Goal: Information Seeking & Learning: Find specific page/section

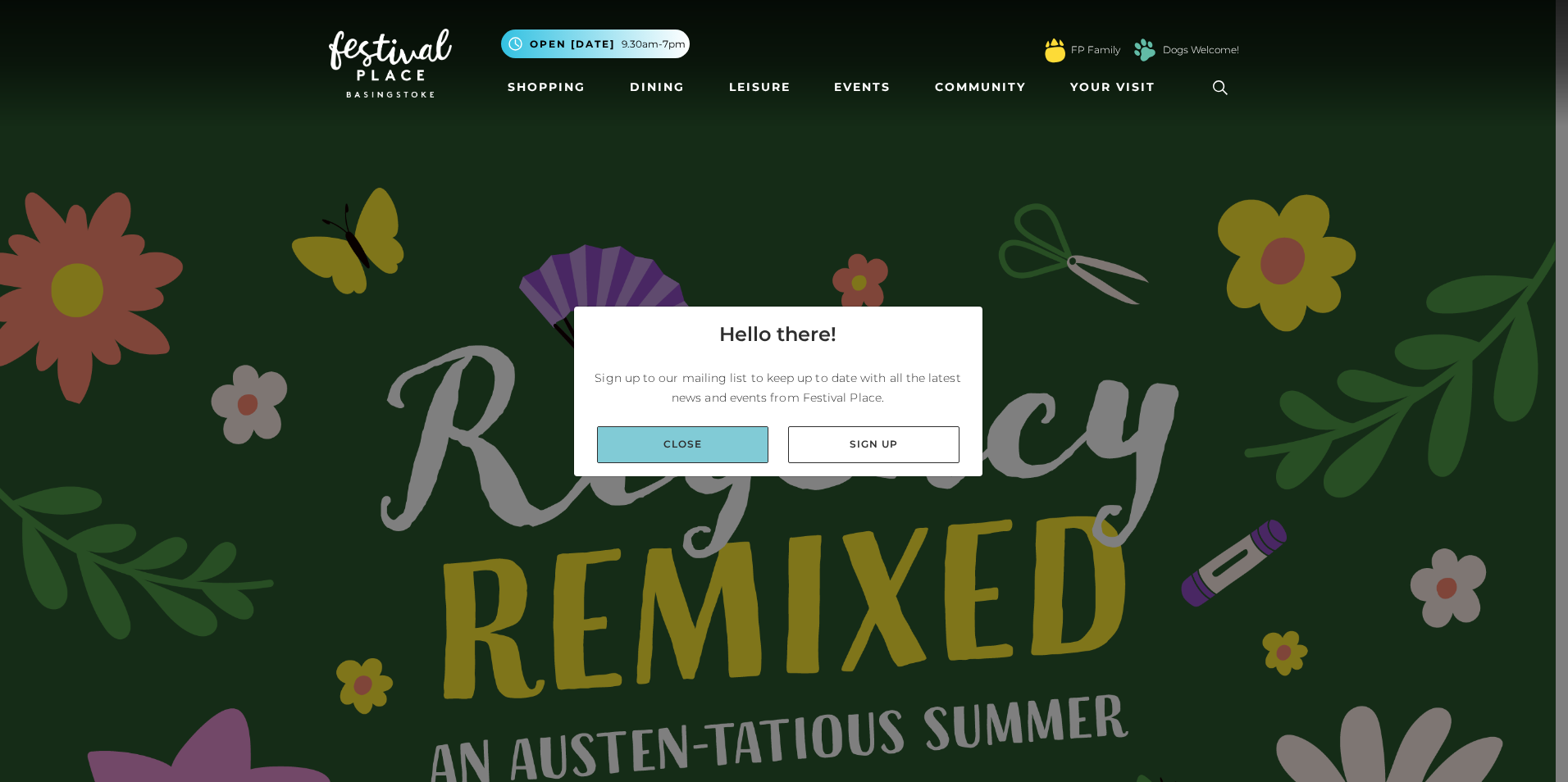
click at [719, 452] on link "Close" at bounding box center [683, 446] width 172 height 37
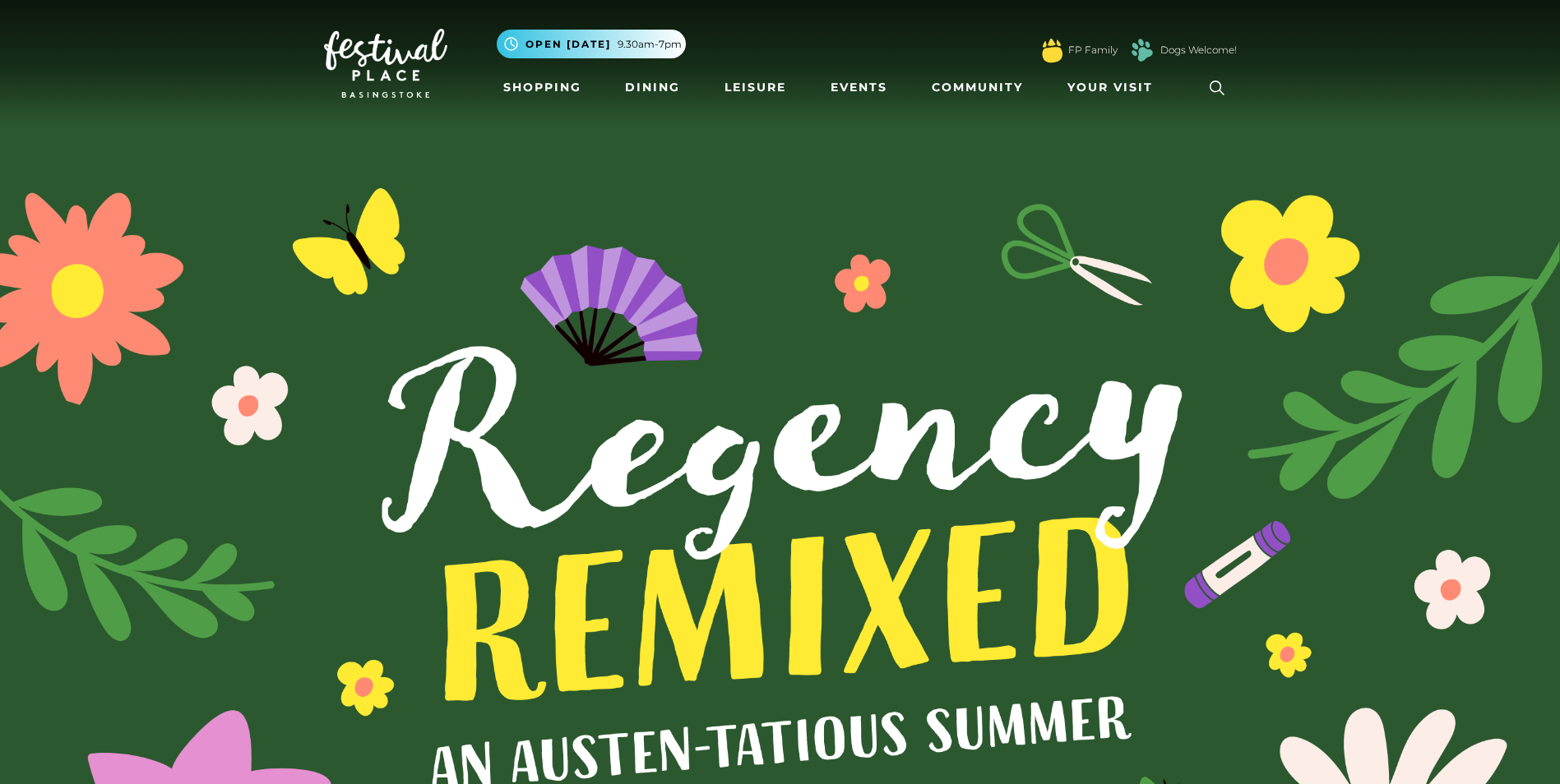
click at [1213, 89] on icon at bounding box center [1217, 88] width 24 height 24
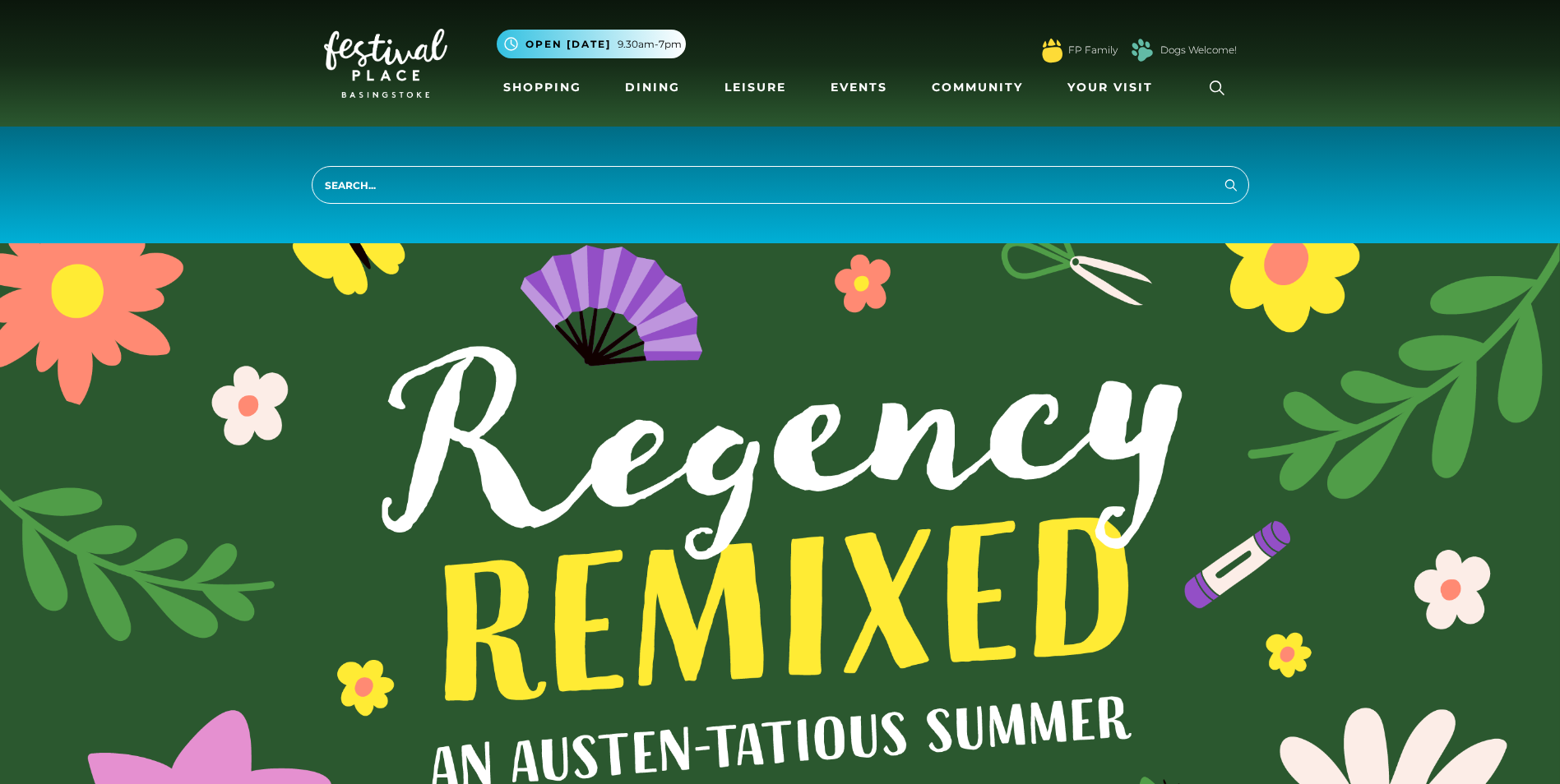
click at [692, 174] on input "search" at bounding box center [780, 185] width 937 height 37
type input "vacancies"
click at [1222, 175] on button "Search" at bounding box center [1231, 185] width 20 height 21
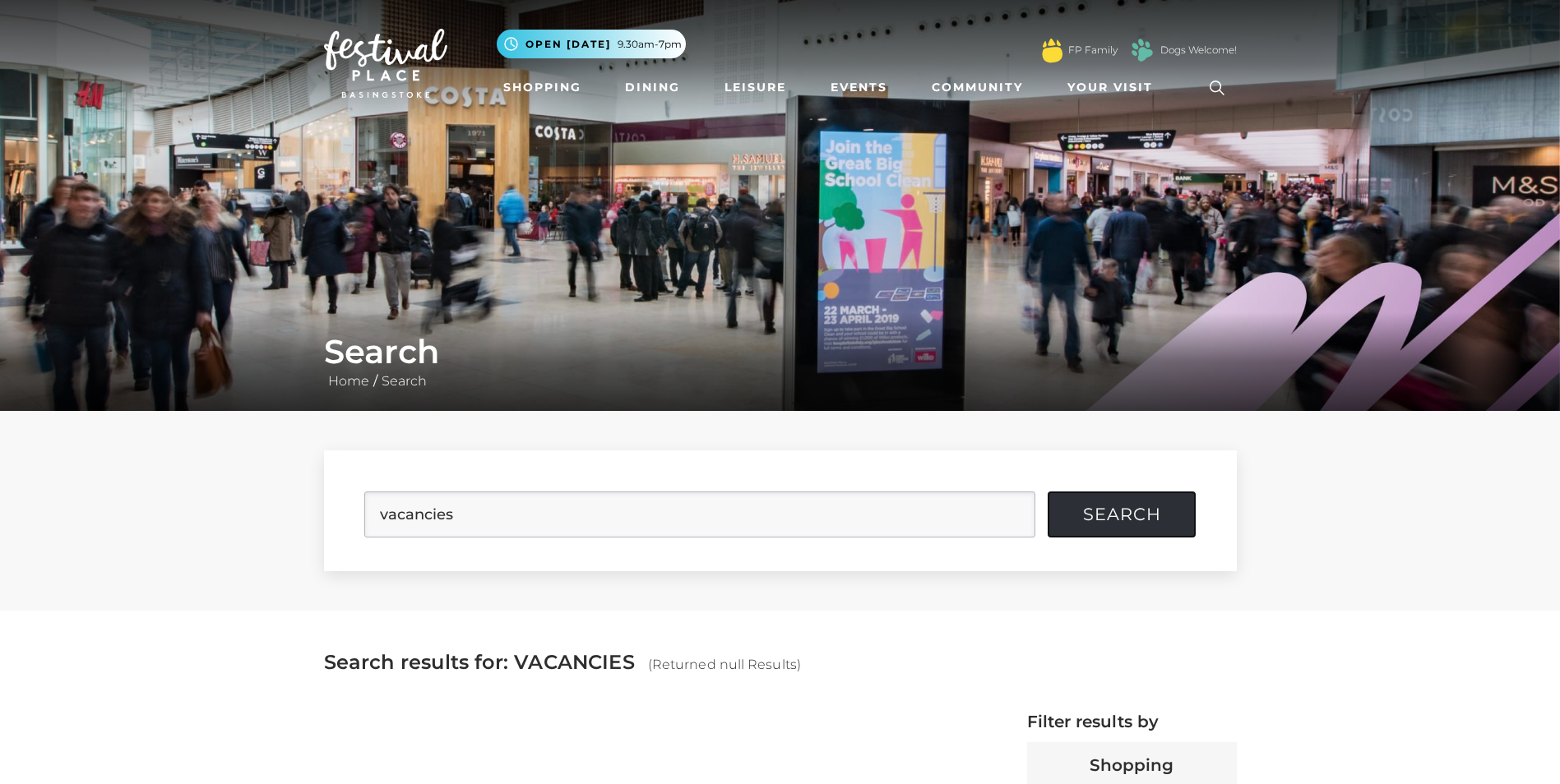
click at [1162, 525] on button "Search" at bounding box center [1122, 514] width 148 height 46
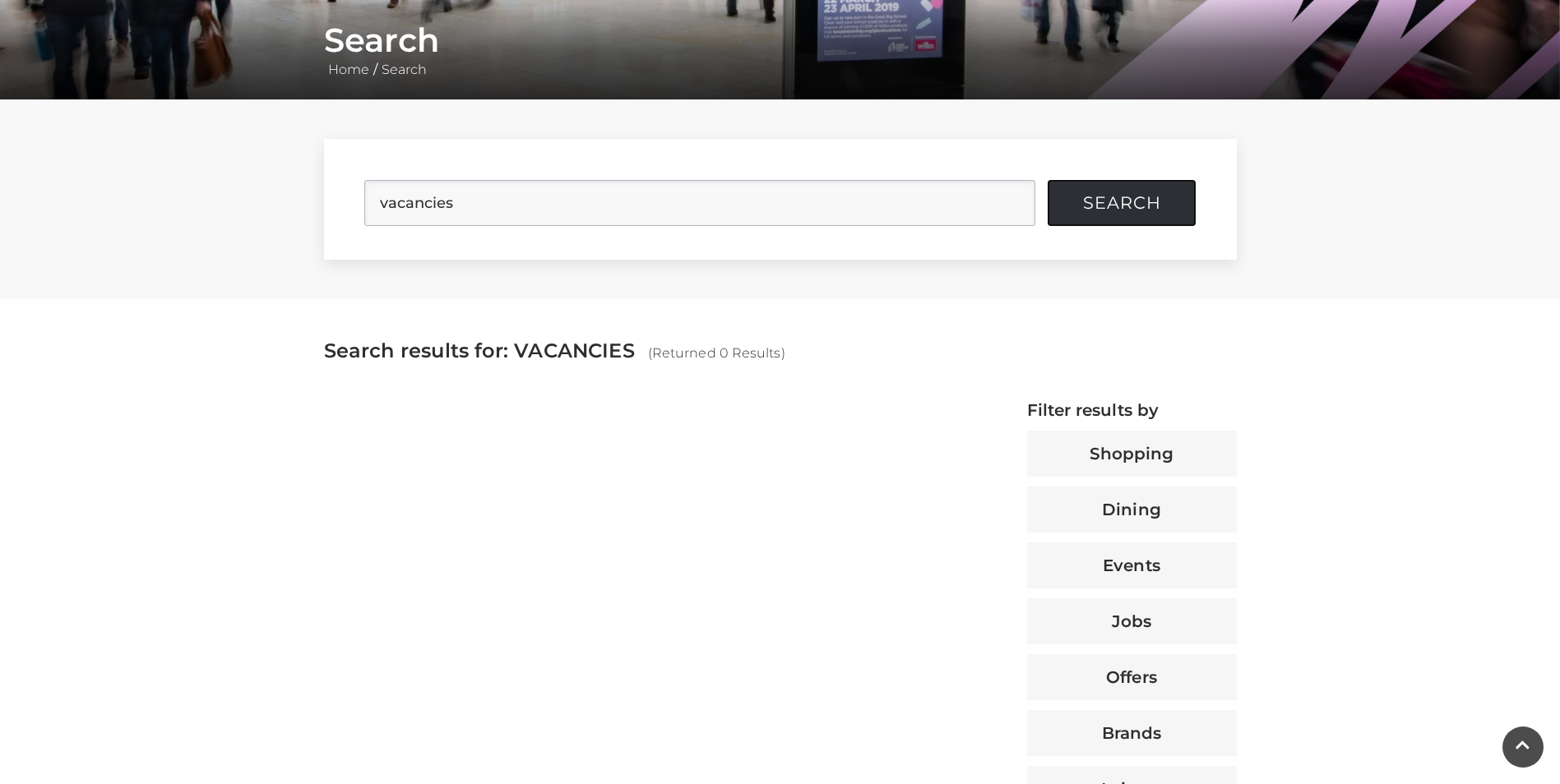
scroll to position [411, 0]
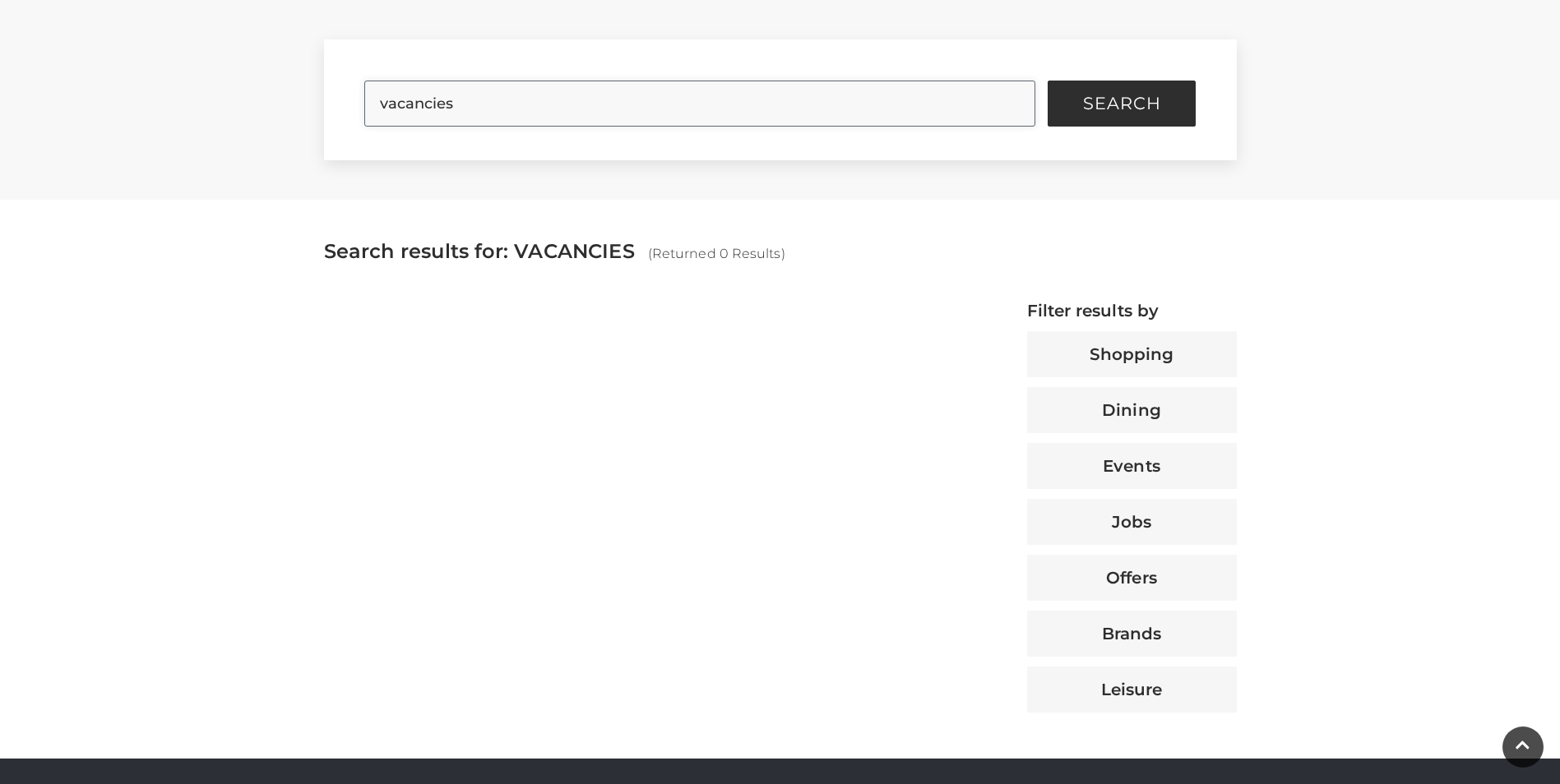
click at [582, 113] on input "vacancies" at bounding box center [700, 103] width 671 height 46
type input "v"
type input "job"
click at [1048, 80] on button "Search" at bounding box center [1122, 103] width 148 height 46
click at [1074, 113] on button "Search" at bounding box center [1122, 103] width 148 height 46
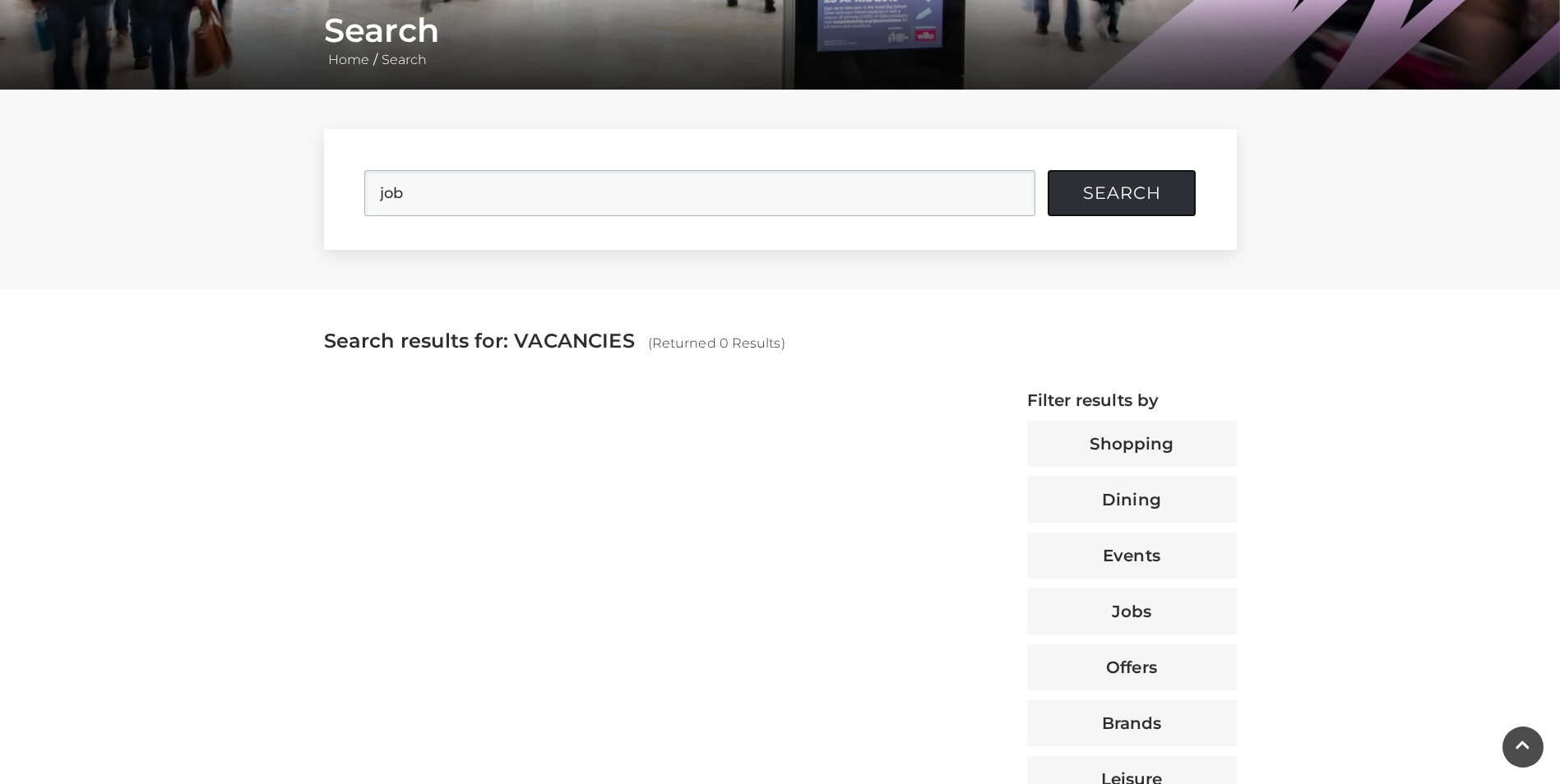
scroll to position [164, 0]
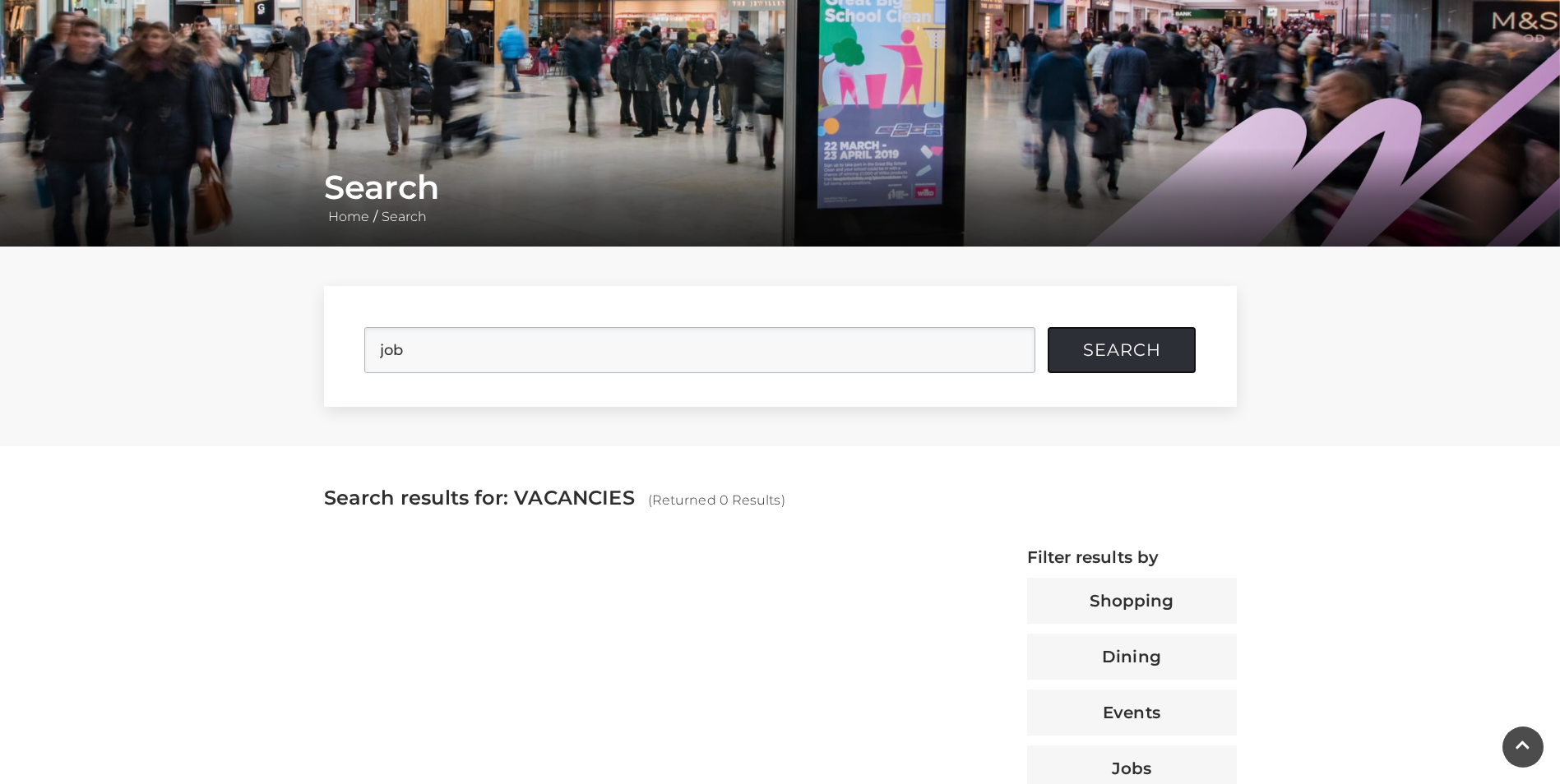
click at [1139, 349] on span "Search" at bounding box center [1123, 350] width 79 height 17
